Goal: Task Accomplishment & Management: Complete application form

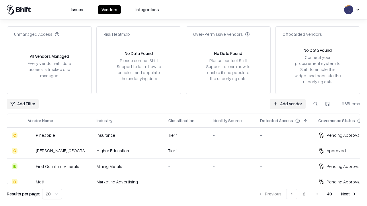
click at [288, 104] on link "Add Vendor" at bounding box center [288, 104] width 36 height 10
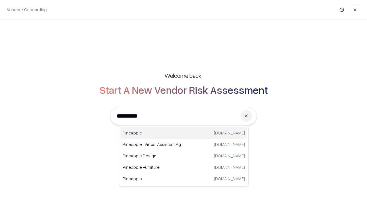
click at [184, 133] on div "Pineapple [DOMAIN_NAME]" at bounding box center [183, 133] width 127 height 11
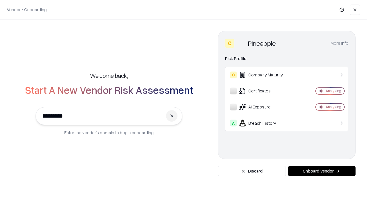
type input "*********"
click at [322, 171] on button "Onboard Vendor" at bounding box center [321, 171] width 67 height 10
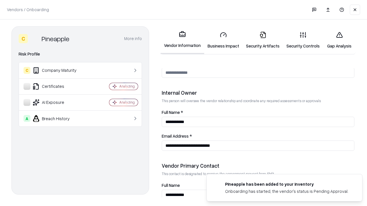
scroll to position [297, 0]
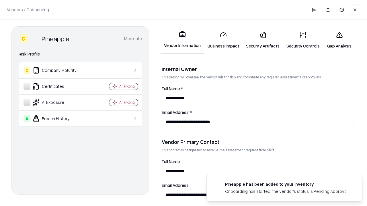
click at [223, 40] on link "Business Impact" at bounding box center [223, 40] width 38 height 27
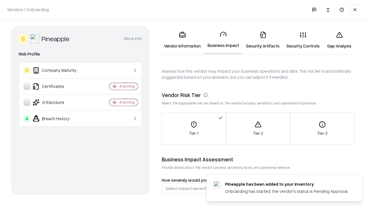
click at [339, 40] on link "Gap Analysis" at bounding box center [339, 40] width 32 height 27
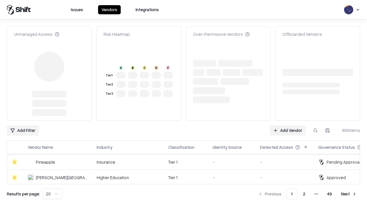
click at [288, 126] on link "Add Vendor" at bounding box center [288, 131] width 36 height 10
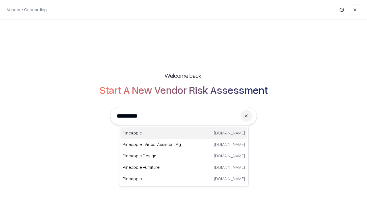
click at [184, 133] on div "Pineapple [DOMAIN_NAME]" at bounding box center [183, 133] width 127 height 11
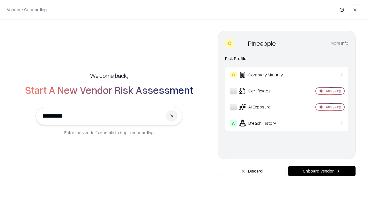
type input "*********"
click at [322, 171] on button "Onboard Vendor" at bounding box center [321, 171] width 67 height 10
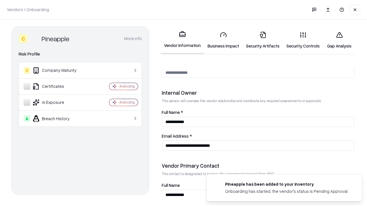
scroll to position [297, 0]
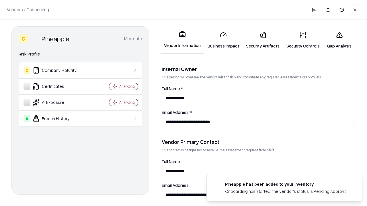
click at [339, 40] on link "Gap Analysis" at bounding box center [339, 40] width 32 height 27
